Goal: Find specific page/section: Find specific page/section

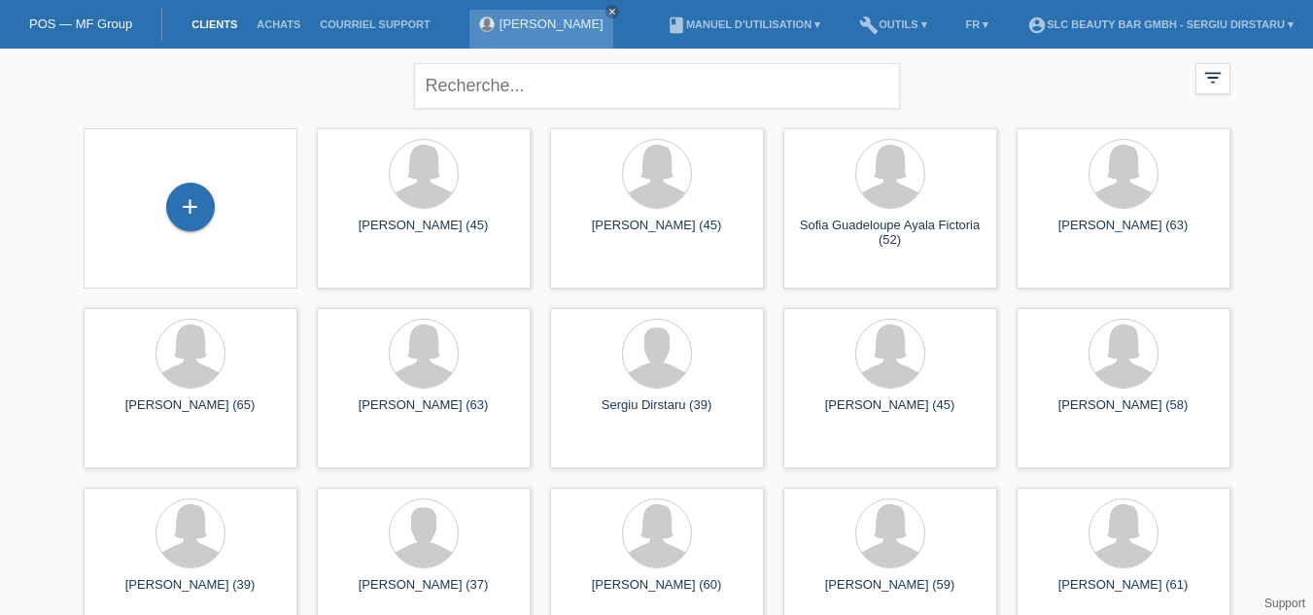
click at [499, 23] on link "[PERSON_NAME]" at bounding box center [551, 24] width 104 height 15
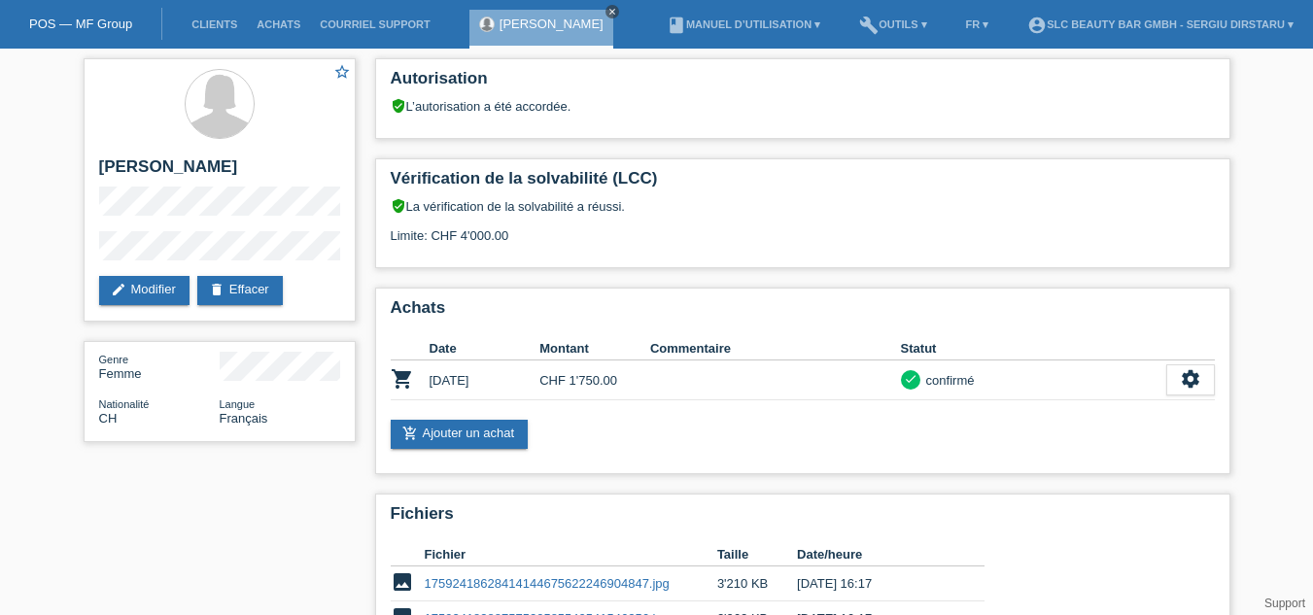
click at [617, 11] on icon "close" at bounding box center [612, 12] width 10 height 10
click at [217, 24] on link "Clients" at bounding box center [214, 24] width 65 height 12
